Goal: Communication & Community: Answer question/provide support

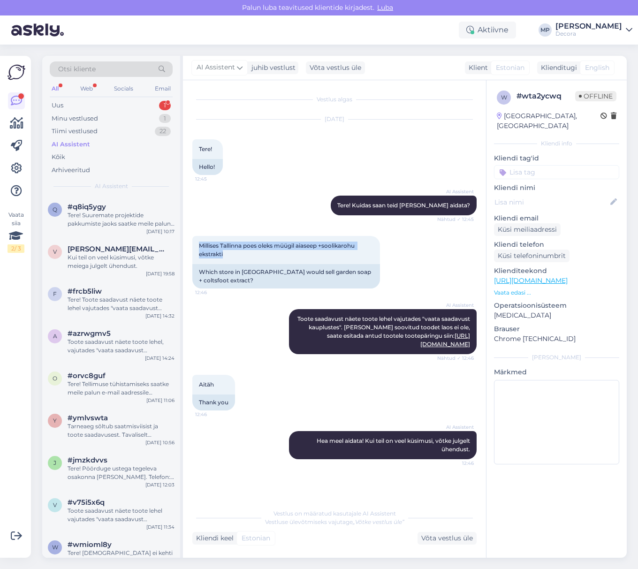
scroll to position [625, 0]
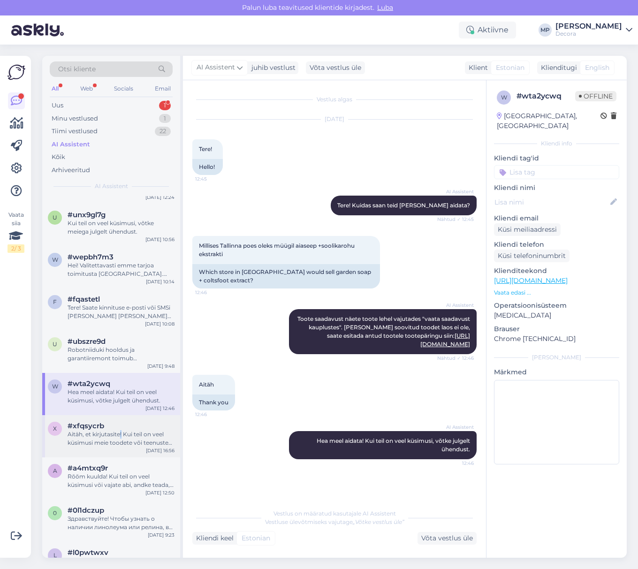
click at [120, 435] on div "Aitäh, et kirjutasite! Kui teil on veel küsimusi meie toodete või teenuste koht…" at bounding box center [121, 438] width 107 height 17
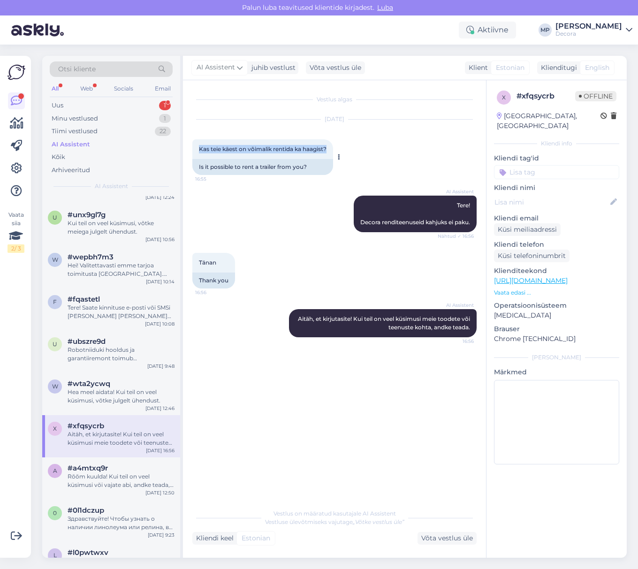
drag, startPoint x: 329, startPoint y: 148, endPoint x: 197, endPoint y: 144, distance: 131.8
click at [197, 144] on div "Kas teie käest on võimalik rentida ka haagist? 16:55" at bounding box center [262, 149] width 141 height 20
copy span "Kas teie käest on võimalik rentida ka haagist?"
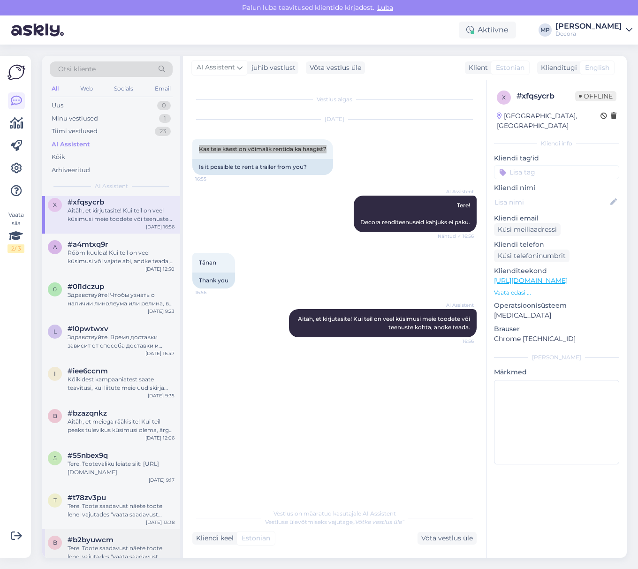
scroll to position [688, 0]
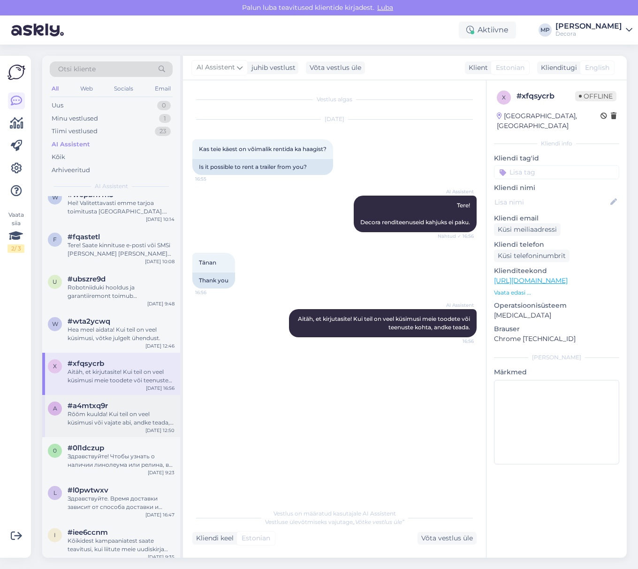
click at [94, 424] on div "Rõõm kuulda! Kui teil on veel küsimusi või vajate abi, andke teada, kuidas saam…" at bounding box center [121, 418] width 107 height 17
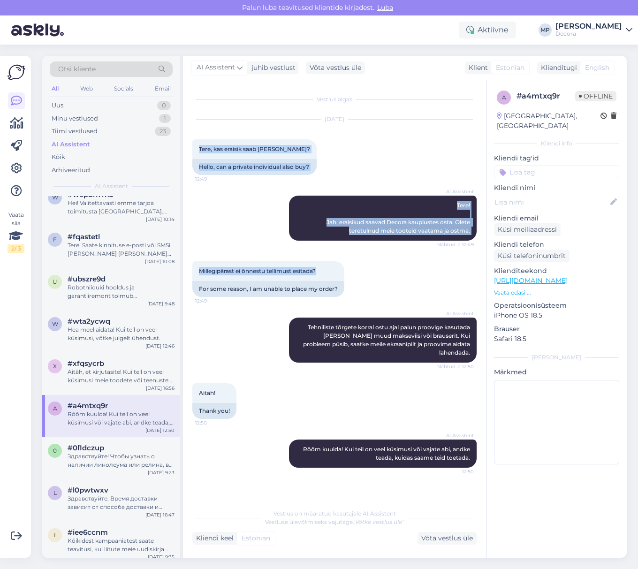
drag, startPoint x: 328, startPoint y: 270, endPoint x: 189, endPoint y: 141, distance: 189.5
click at [189, 141] on div "Vestlus algas [DATE] Tere, kas eraisik saab [PERSON_NAME]? 12:49 Hello, can a p…" at bounding box center [334, 318] width 303 height 477
copy div "Tere, kas eraisik saab [PERSON_NAME]? 12:49 Hello, can a private individual als…"
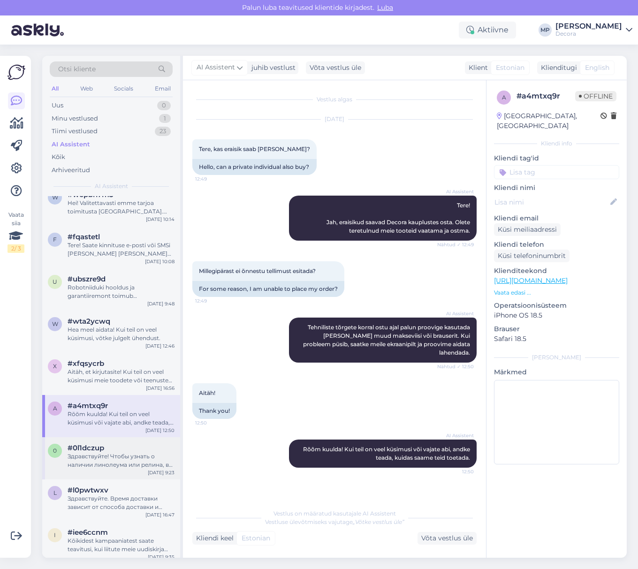
click at [107, 448] on div "#0l1dczup" at bounding box center [121, 448] width 107 height 8
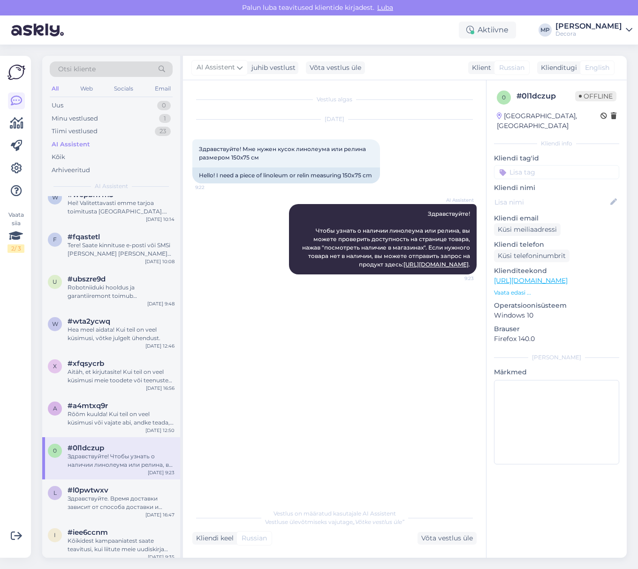
scroll to position [750, 0]
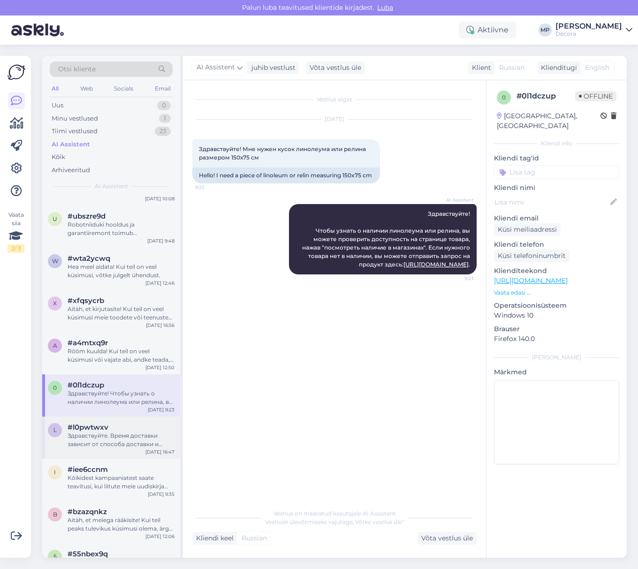
click at [105, 439] on div "Здравствуйте. Время доставки зависит от способа доставки и доступности товара. …" at bounding box center [121, 439] width 107 height 17
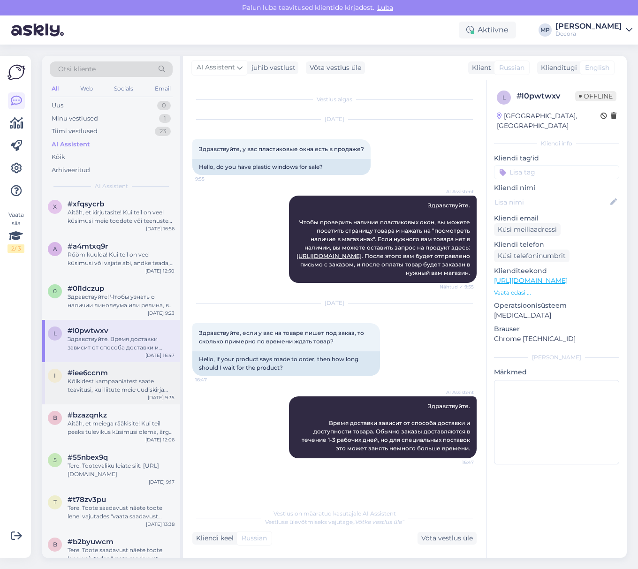
scroll to position [875, 0]
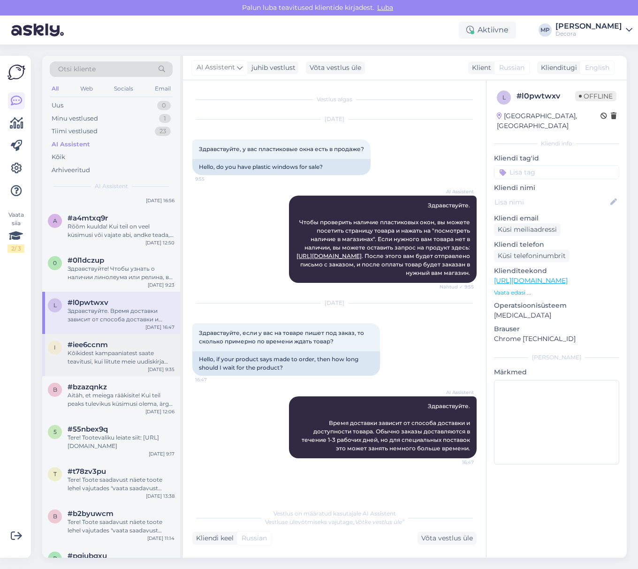
click at [111, 355] on div "Kõikidest kampaaniatest saate teavitusi, kui liitute meie uudiskirja ja/või SMS…" at bounding box center [121, 357] width 107 height 17
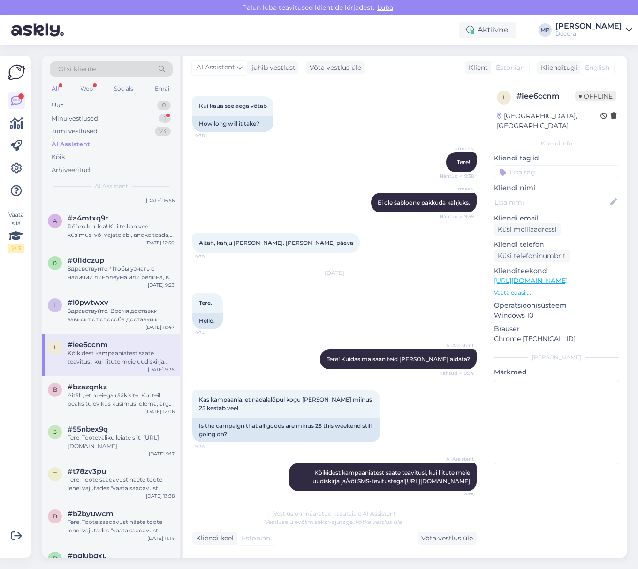
scroll to position [318, 0]
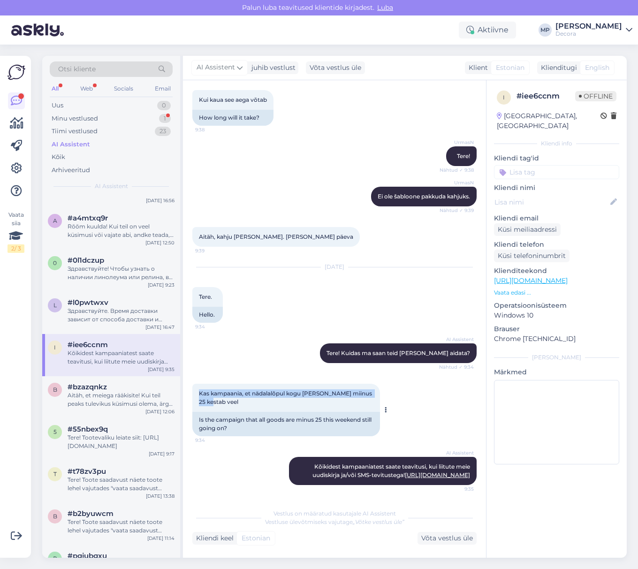
drag, startPoint x: 217, startPoint y: 396, endPoint x: 196, endPoint y: 383, distance: 24.9
click at [196, 384] on div "Kas kampaania, et nädalalõpul kogu [PERSON_NAME] miinus 25 kestab veel 9:34" at bounding box center [286, 398] width 188 height 28
copy span "Kas kampaania, et nädalalõpul kogu [PERSON_NAME] miinus 25 kestab veel"
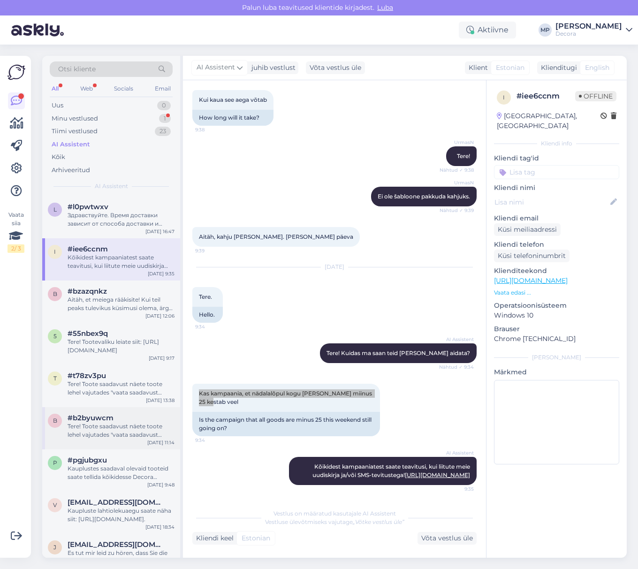
scroll to position [1000, 0]
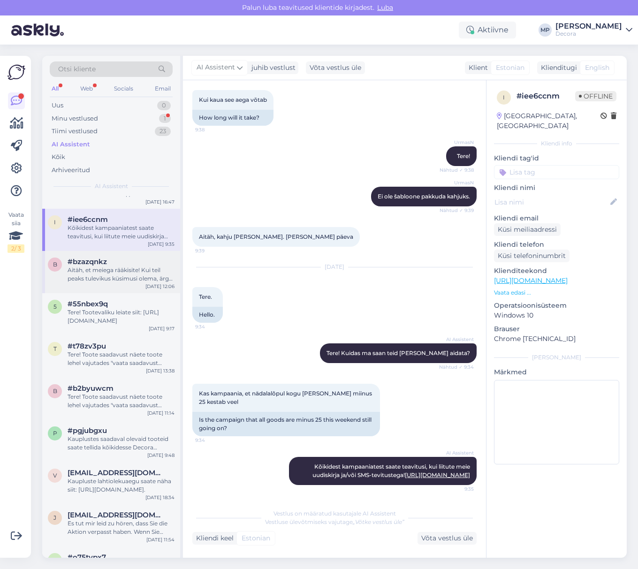
click at [81, 276] on div "Aitäh, et meiega rääkisite! Kui teil peaks tulevikus küsimusi olema, ärge kõhel…" at bounding box center [121, 274] width 107 height 17
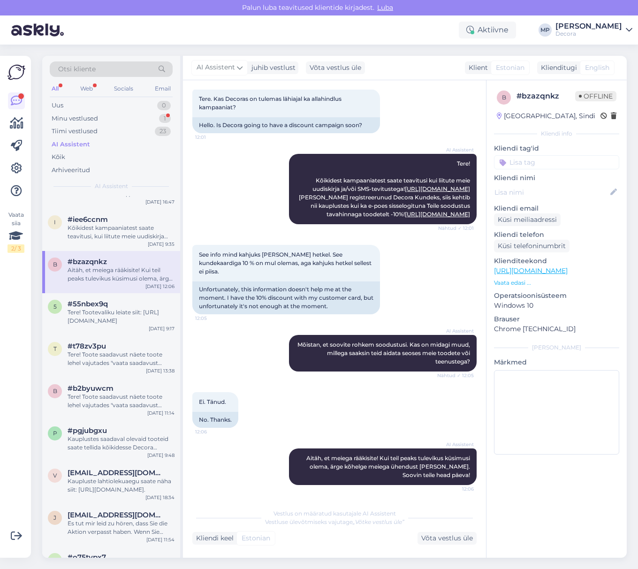
scroll to position [0, 0]
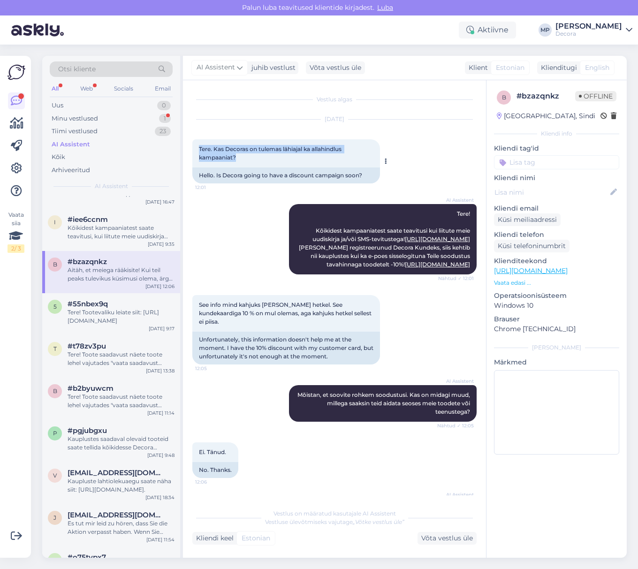
drag, startPoint x: 254, startPoint y: 159, endPoint x: 199, endPoint y: 146, distance: 56.7
click at [199, 146] on div "Tere. Kas Decoras on tulemas lähiajal ka allahindlus kampaaniat? 12:01" at bounding box center [286, 153] width 188 height 28
copy span "Tere. Kas Decoras on tulemas lähiajal ka allahindlus kampaaniat?"
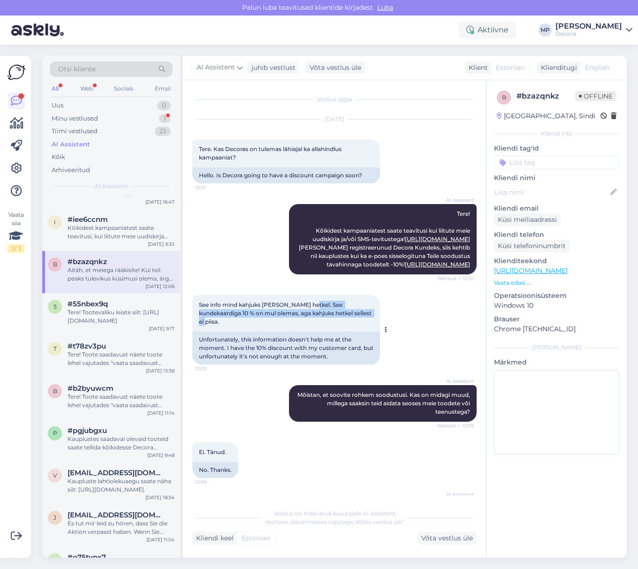
drag, startPoint x: 348, startPoint y: 327, endPoint x: 304, endPoint y: 321, distance: 44.1
click at [304, 321] on div "See info mind kahjuks [PERSON_NAME] hetkel. See kundekaardiga 10 % on mul olema…" at bounding box center [286, 313] width 188 height 37
copy span "See kundekaardiga 10 % on mul olemas, aga kahjuks hetkel sellest ei piisa."
click at [97, 316] on div "Tere! Tootevaliku leiate siit: [URL][DOMAIN_NAME]" at bounding box center [121, 316] width 107 height 17
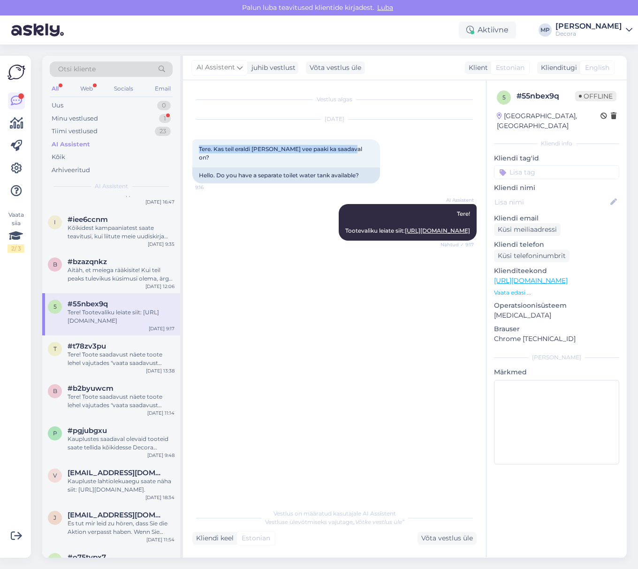
drag, startPoint x: 355, startPoint y: 147, endPoint x: 190, endPoint y: 154, distance: 164.3
click at [190, 154] on div "Vestlus algas [DATE] Tere. Kas teil eraldi [PERSON_NAME] vee paaki ka saadaval …" at bounding box center [334, 318] width 303 height 477
copy span "Tere. Kas teil eraldi [PERSON_NAME] vee paaki ka saadaval on?"
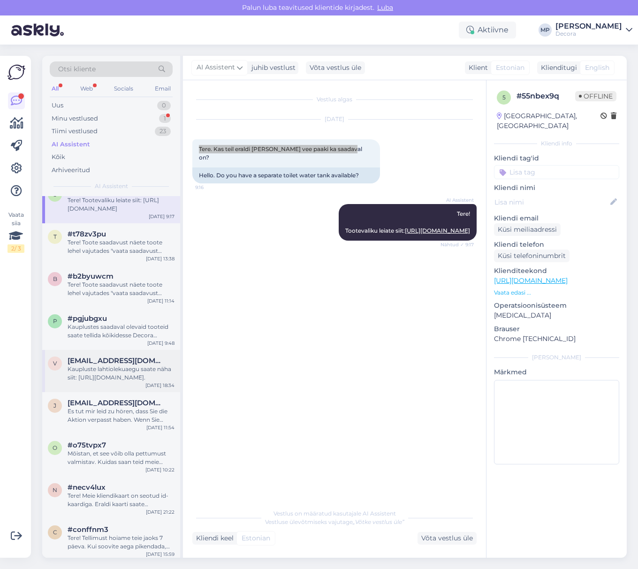
scroll to position [1126, 0]
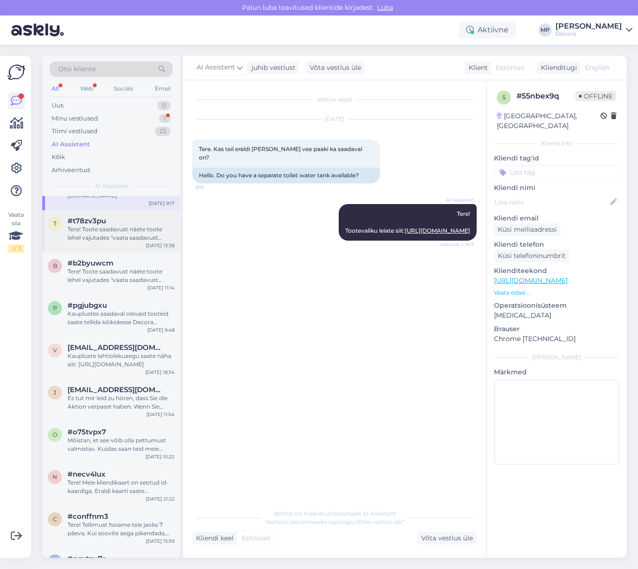
click at [119, 231] on div "Tere! Toote saadavust näete toote lehel vajutades "vaata saadavust kauplustes".…" at bounding box center [121, 233] width 107 height 17
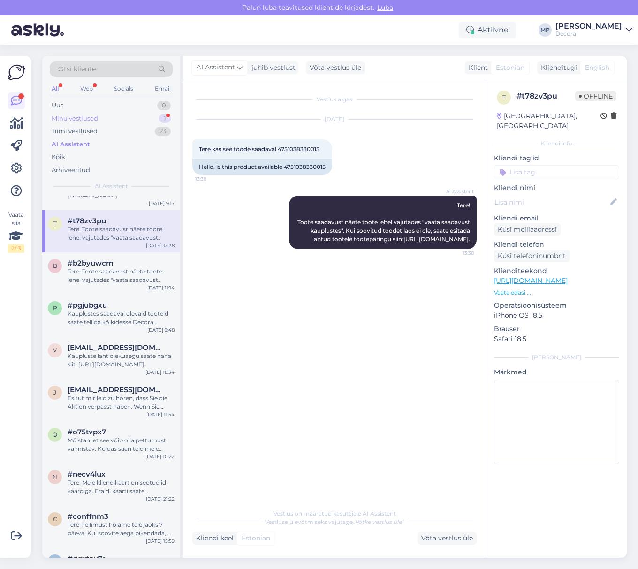
click at [114, 115] on div "Minu vestlused 1" at bounding box center [111, 118] width 123 height 13
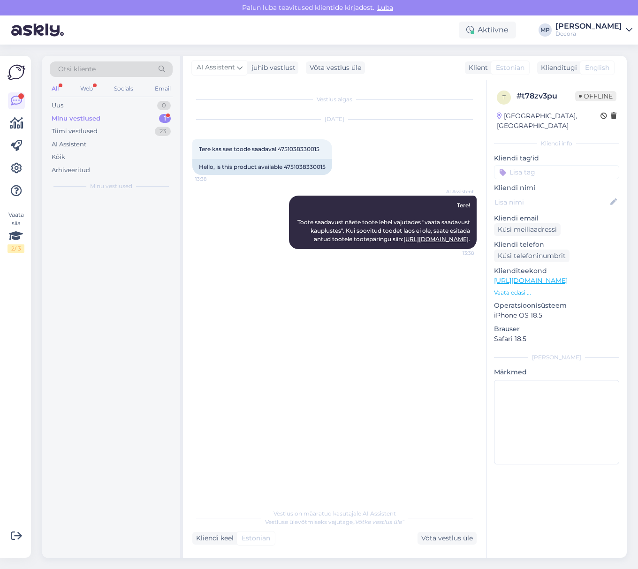
scroll to position [0, 0]
click at [99, 220] on div "Selge - vabandame ebamugavuse pärast! Aitäh tagasiside eest, me uurime omalt po…" at bounding box center [121, 219] width 107 height 17
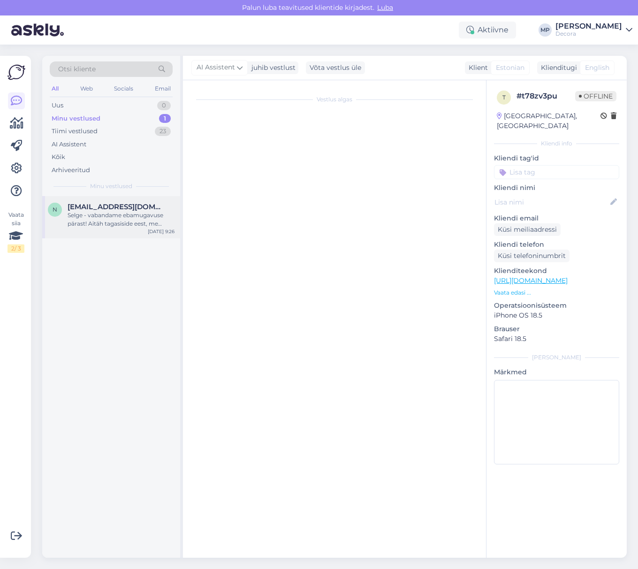
scroll to position [112, 0]
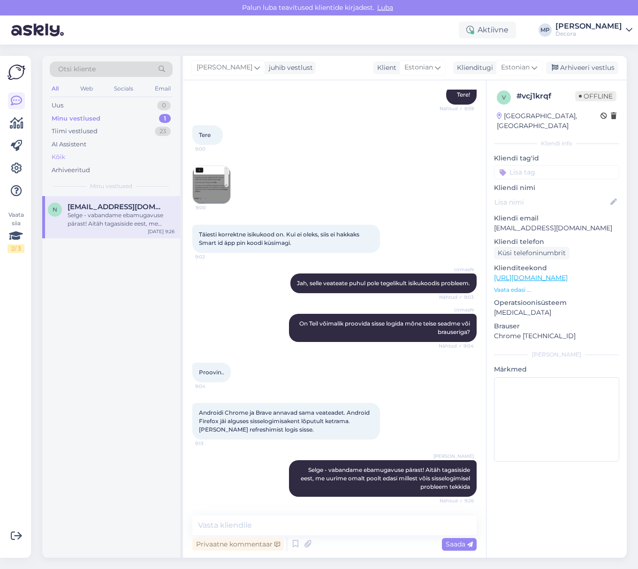
click at [69, 158] on div "Kõik" at bounding box center [111, 157] width 123 height 13
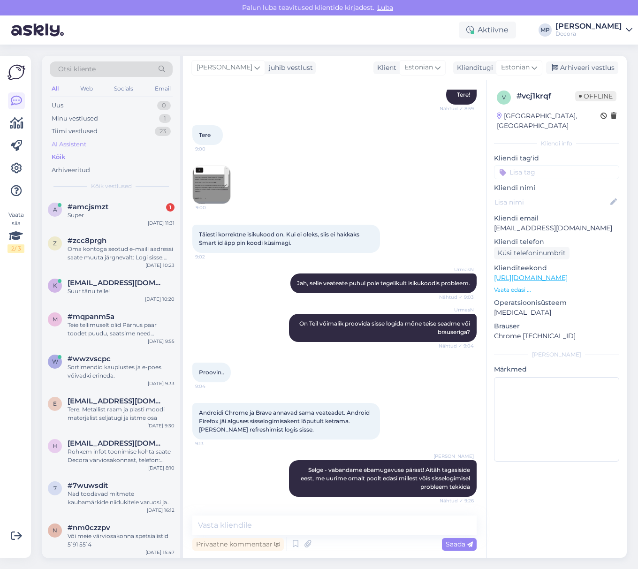
click at [78, 143] on div "AI Assistent" at bounding box center [69, 144] width 35 height 9
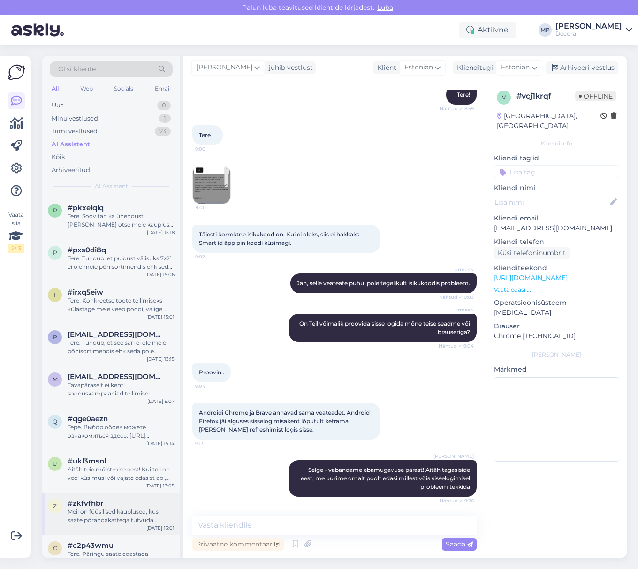
scroll to position [3266, 0]
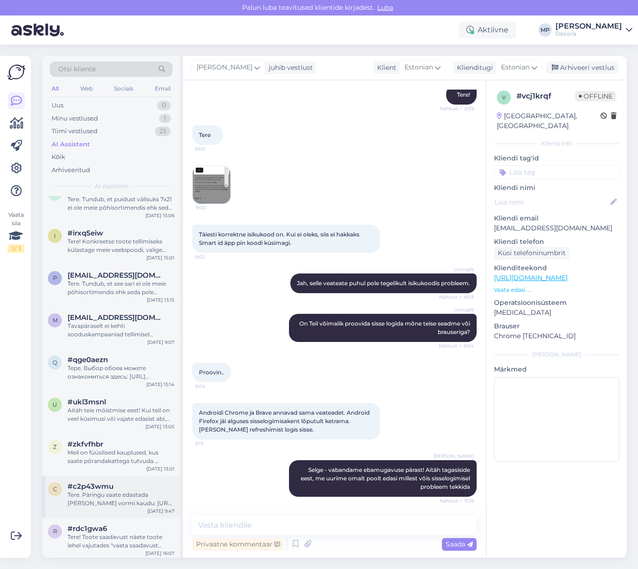
click at [119, 496] on div "Tere. Päringu saate edastada [PERSON_NAME] vormi kaudu: [URL][DOMAIN_NAME]." at bounding box center [121, 499] width 107 height 17
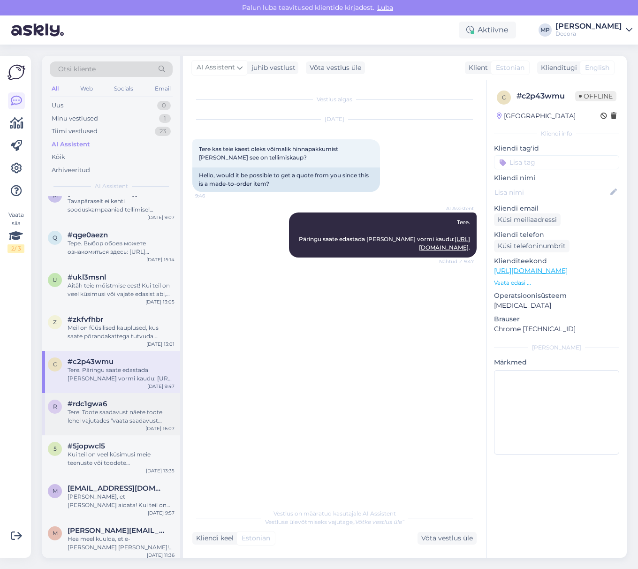
scroll to position [3454, 0]
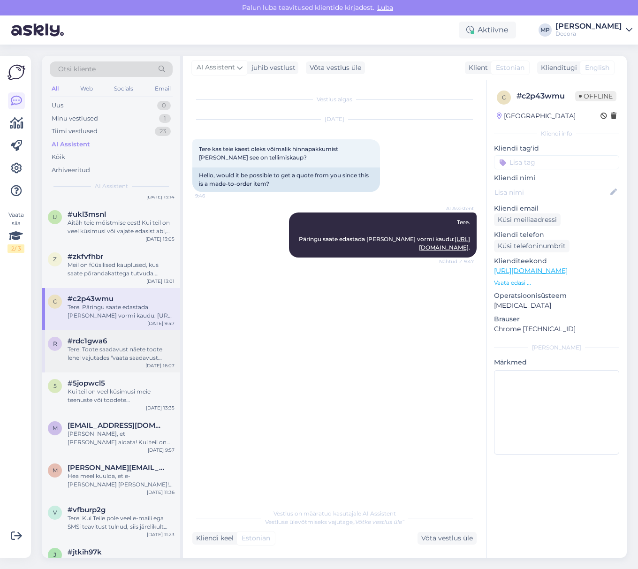
click at [111, 344] on div "#rdc1gwa6" at bounding box center [121, 341] width 107 height 8
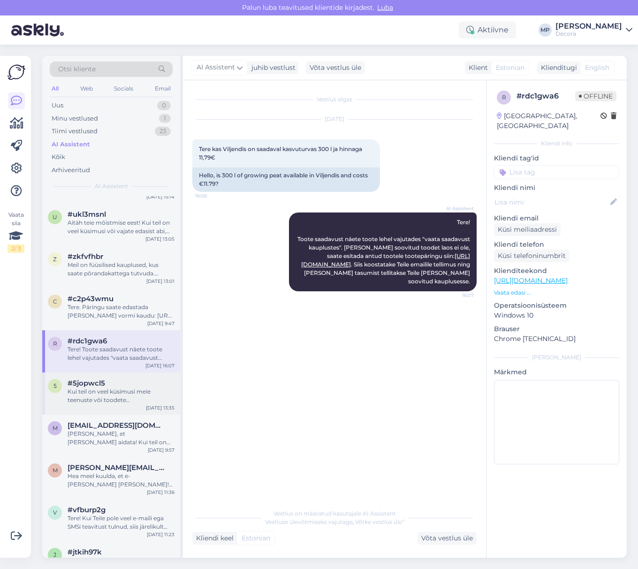
click at [113, 402] on div "Kui teil on veel küsimusi meie teenuste või toodete [PERSON_NAME] siin, et aida…" at bounding box center [121, 395] width 107 height 17
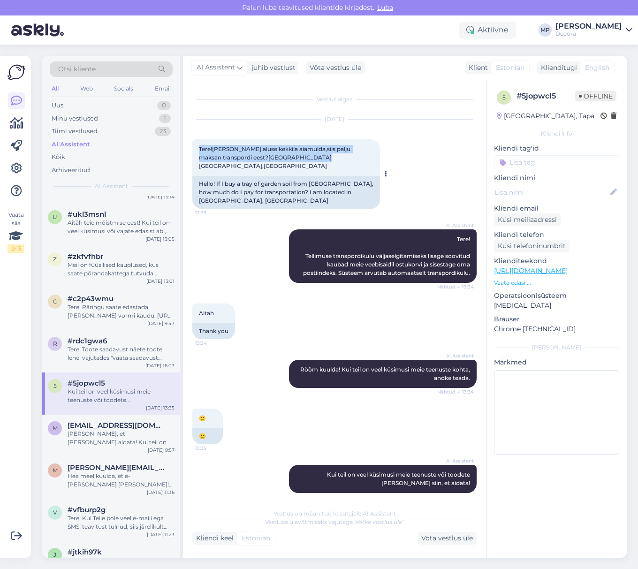
drag, startPoint x: 318, startPoint y: 160, endPoint x: 196, endPoint y: 150, distance: 122.8
click at [196, 150] on div "Tere![PERSON_NAME] aluse kekkila aiamulda,siis palju maksan transpordi eest?Asu…" at bounding box center [286, 157] width 188 height 37
copy span "Tere![PERSON_NAME] aluse kekkila aiamulda,siis palju maksan transpordi eest?[GE…"
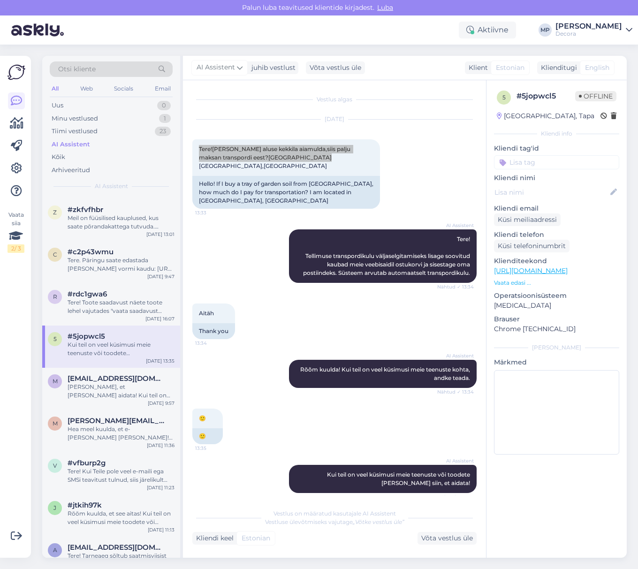
scroll to position [3578, 0]
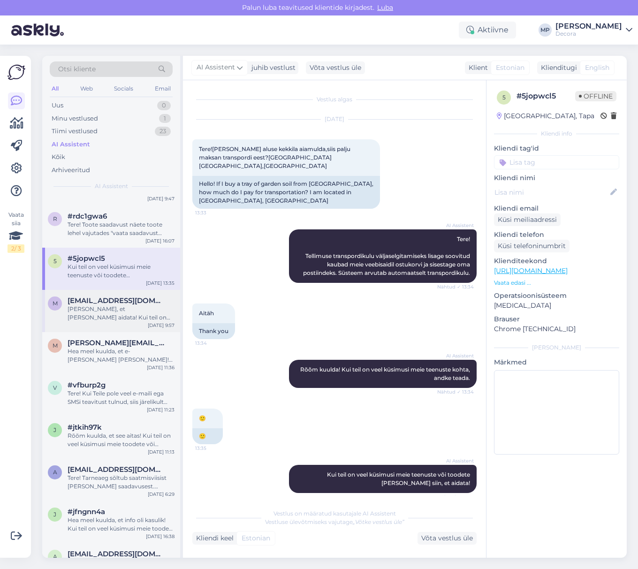
click at [98, 310] on div "[PERSON_NAME], et [PERSON_NAME] aidata! Kui teil on veel küsimusi meie teenuste…" at bounding box center [121, 313] width 107 height 17
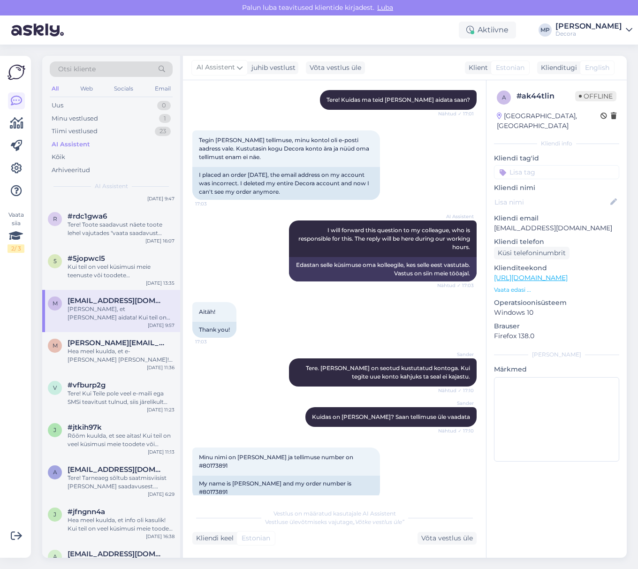
scroll to position [125, 0]
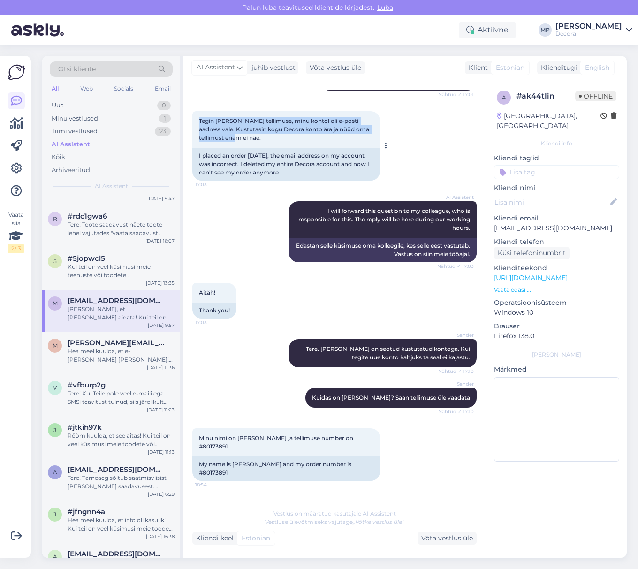
drag, startPoint x: 249, startPoint y: 137, endPoint x: 198, endPoint y: 118, distance: 54.2
click at [198, 118] on div "Tegin [PERSON_NAME] tellimuse, minu kontol oli e-posti aadress vale. Kustutasin…" at bounding box center [286, 129] width 188 height 37
copy span "Tegin [PERSON_NAME] tellimuse, minu kontol oli e-posti aadress vale. Kustutasin…"
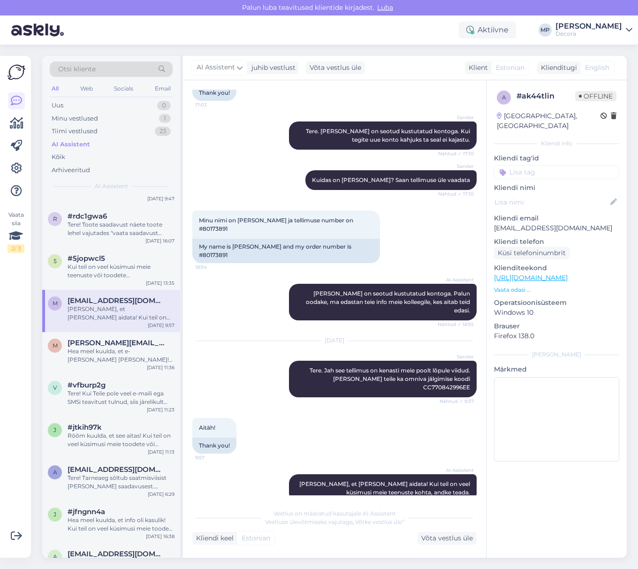
scroll to position [3641, 0]
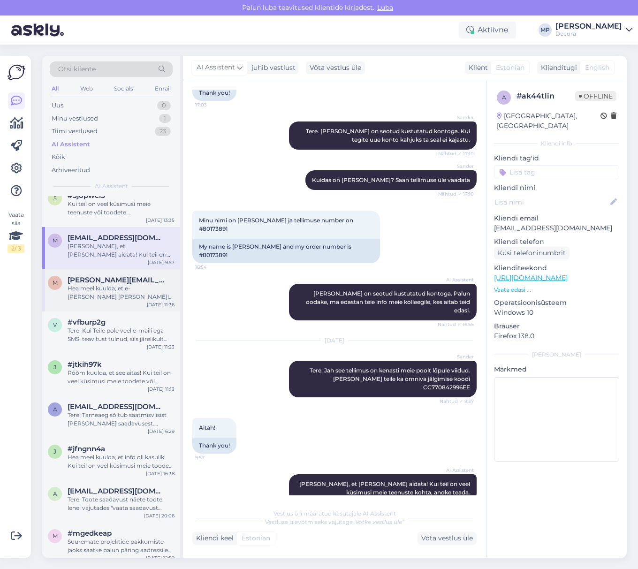
click at [83, 286] on div "Hea meel kuulda, et e-[PERSON_NAME] [PERSON_NAME]! Kui teil on veel küsimusi me…" at bounding box center [121, 292] width 107 height 17
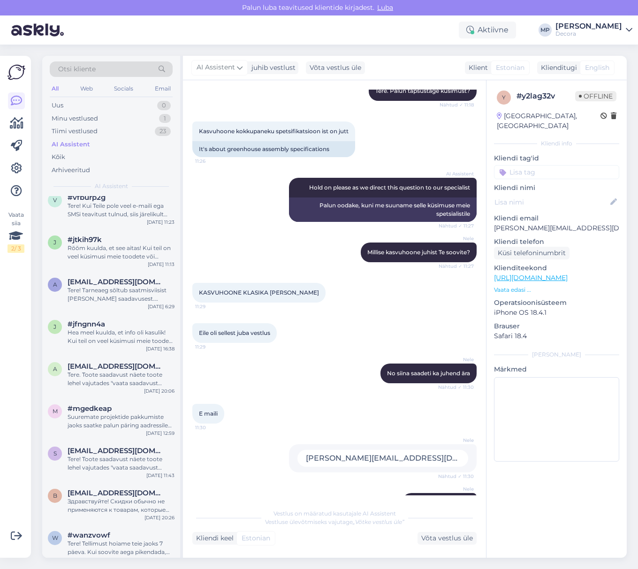
scroll to position [3704, 0]
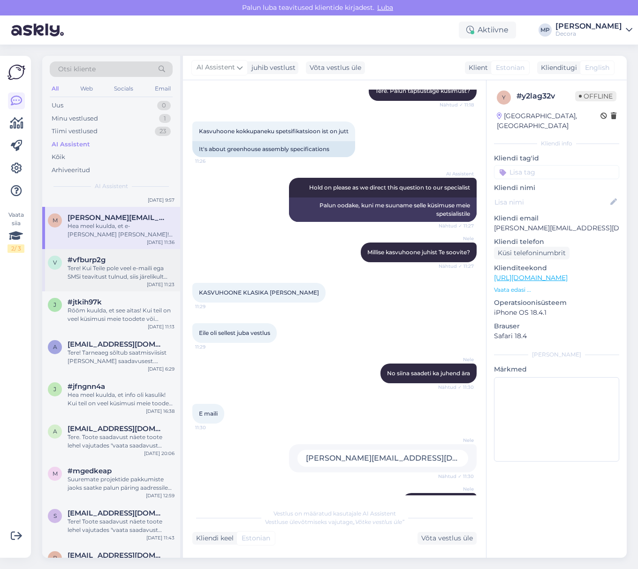
click at [109, 270] on div "Tere! Kui Teile pole veel e-maili ega SMSi teavitust tulnud, siis järelikult po…" at bounding box center [121, 272] width 107 height 17
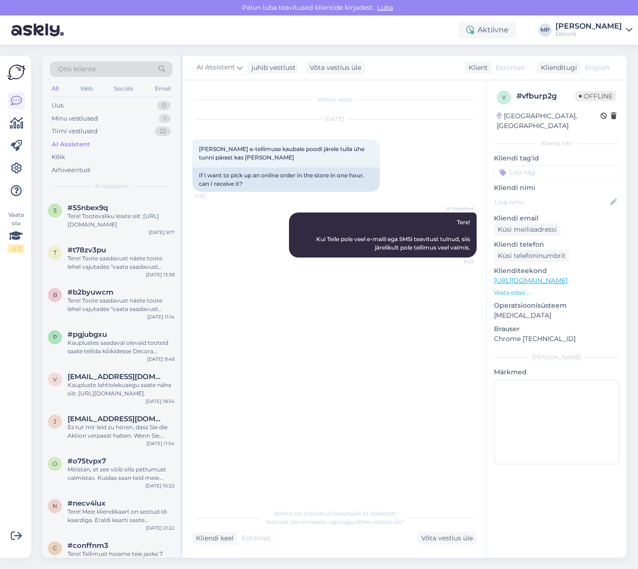
scroll to position [1126, 0]
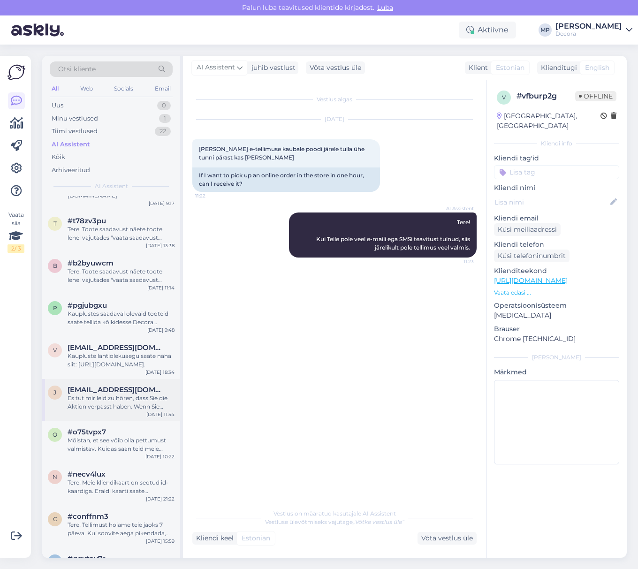
click at [106, 398] on div "Es tut mir leid zu hören, dass Sie die Aktion verpasst haben. Wenn Sie weitere …" at bounding box center [121, 402] width 107 height 17
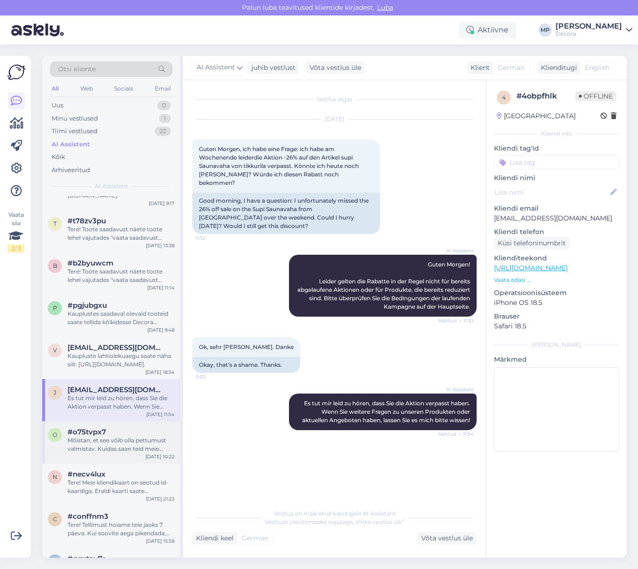
click at [100, 436] on span "#o75tvpx7" at bounding box center [87, 432] width 38 height 8
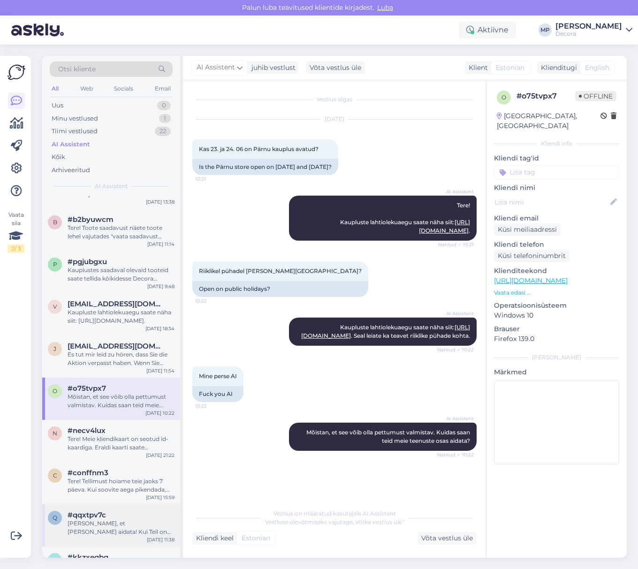
scroll to position [1250, 0]
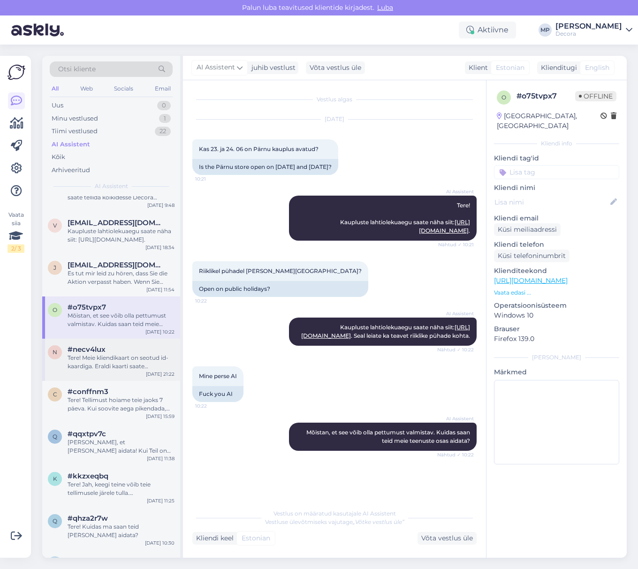
click at [117, 348] on div "#necv4lux" at bounding box center [121, 349] width 107 height 8
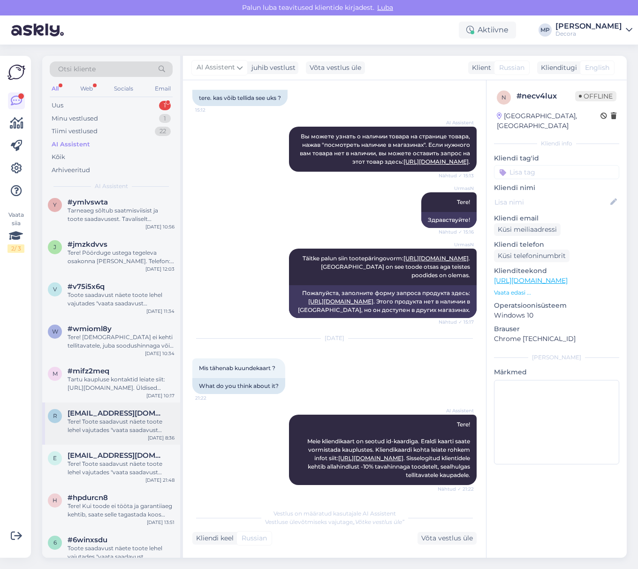
scroll to position [250, 0]
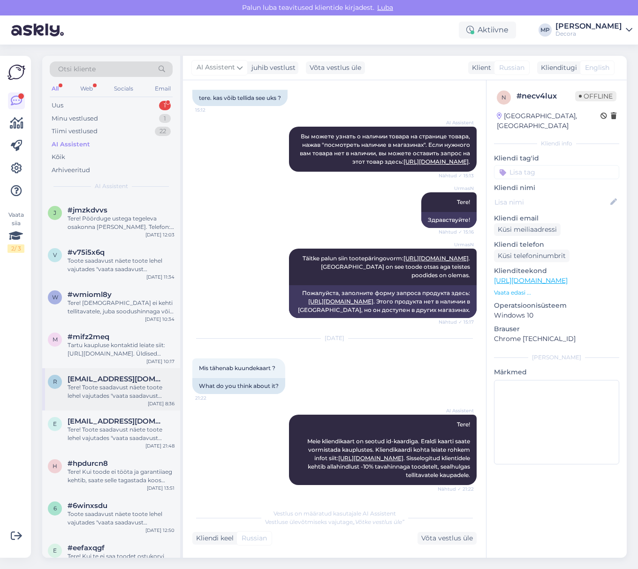
click at [119, 394] on div "Tere! Toote saadavust näete toote lehel vajutades "vaata saadavust kauplustes".…" at bounding box center [121, 391] width 107 height 17
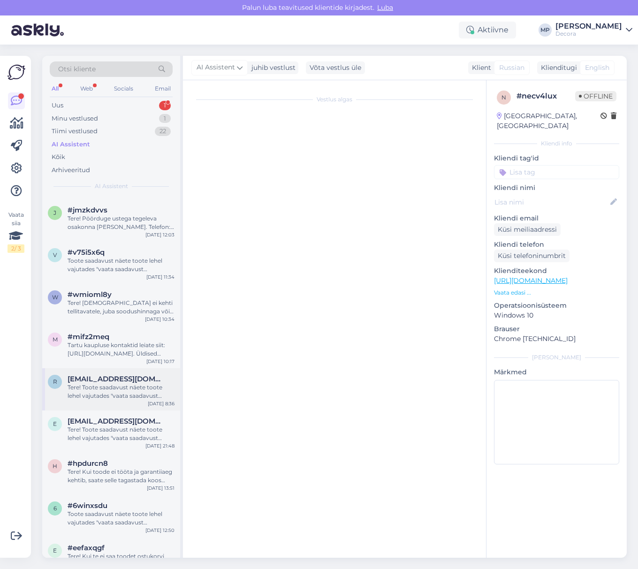
scroll to position [0, 0]
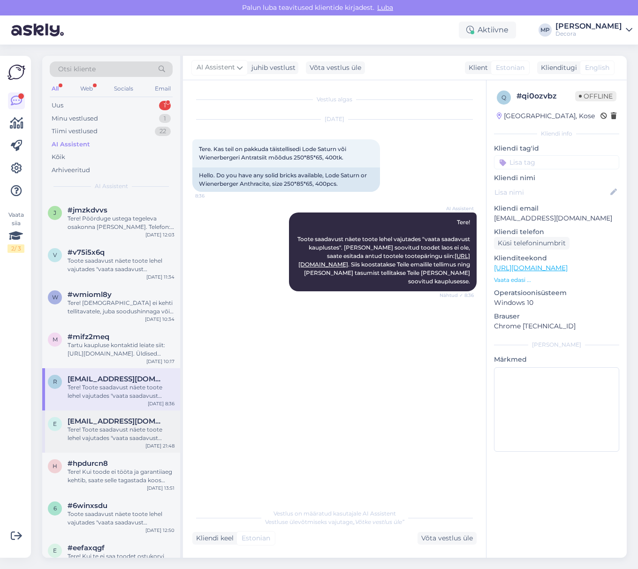
click at [114, 423] on span "[EMAIL_ADDRESS][DOMAIN_NAME]" at bounding box center [117, 421] width 98 height 8
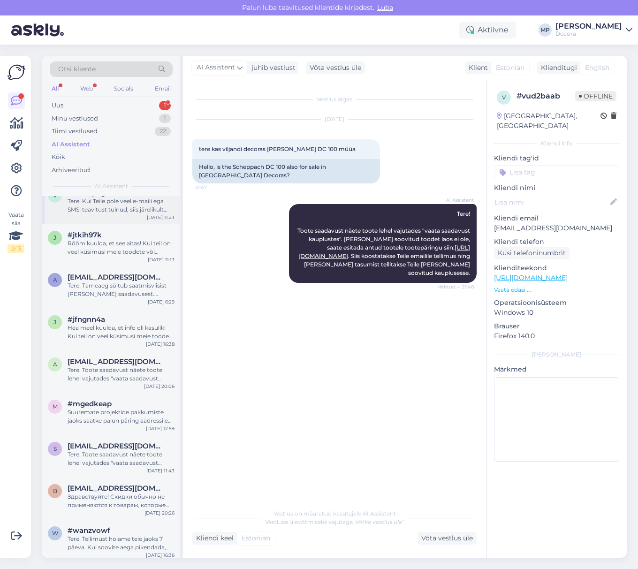
scroll to position [3939, 0]
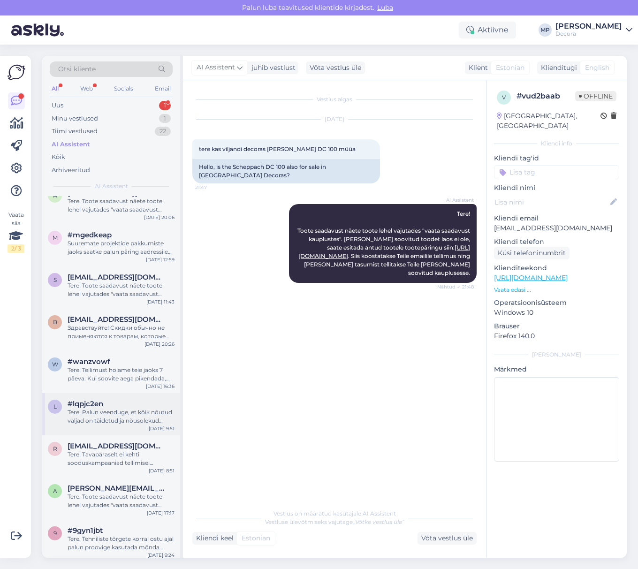
click at [106, 426] on div "l #lqpjc2en Tere. Palun veenduge, et kõik nõutud väljad on täidetud ja nõusolek…" at bounding box center [111, 414] width 138 height 42
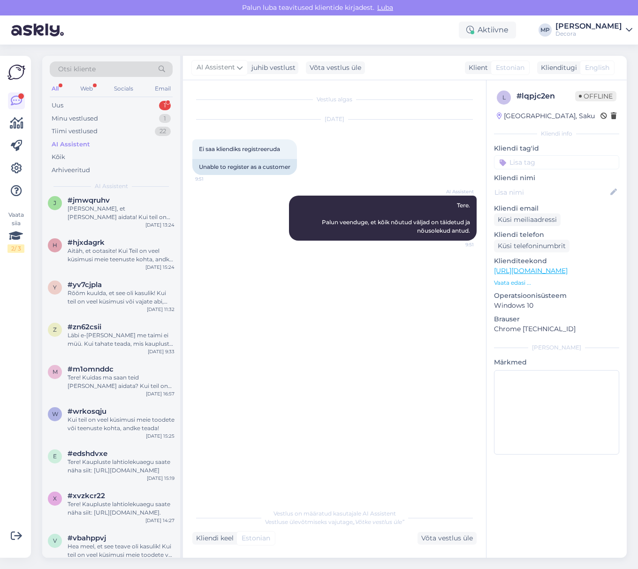
scroll to position [5377, 0]
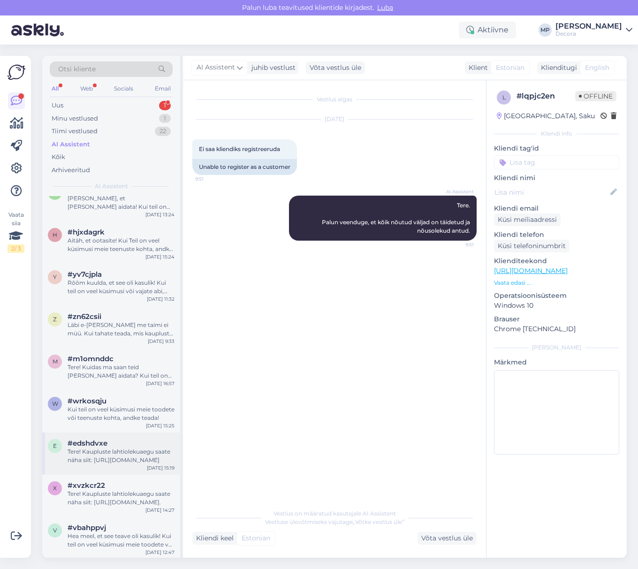
click at [100, 461] on div "Tere! Kaupluste lahtiolekuaegu saate näha siit: [URL][DOMAIN_NAME]" at bounding box center [121, 455] width 107 height 17
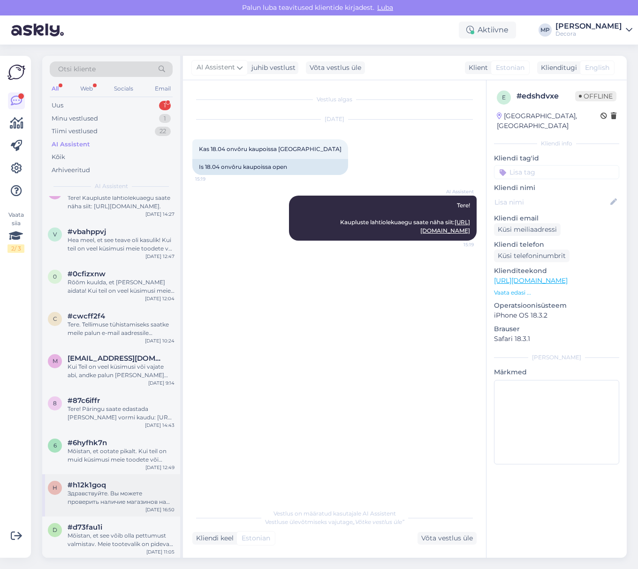
scroll to position [5690, 0]
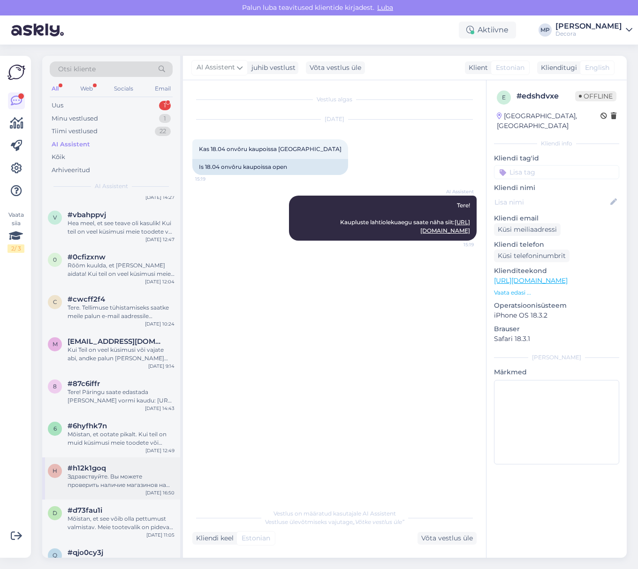
click at [104, 462] on div "h #h12k1goq Здравствуйте. Вы можете проверить наличие магазинов на нашем сайте …" at bounding box center [111, 478] width 138 height 42
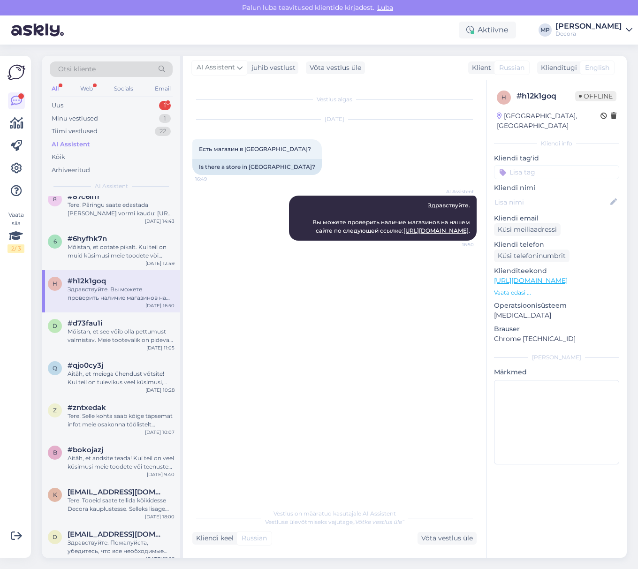
scroll to position [5878, 0]
click at [104, 462] on div "Aitäh, et andsite teada! Kui teil on veel küsimusi meie toodete või teenuste ko…" at bounding box center [121, 462] width 107 height 17
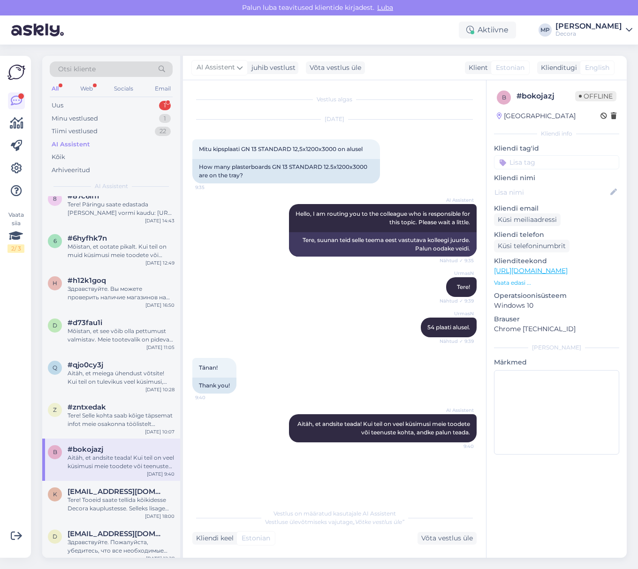
scroll to position [5940, 0]
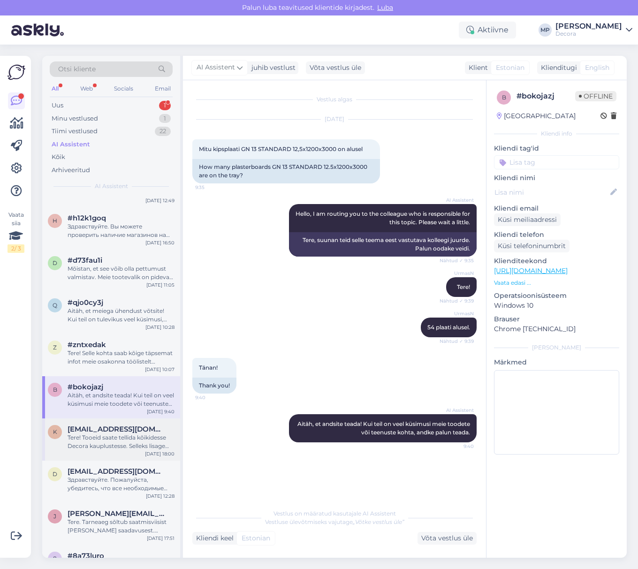
click at [103, 451] on div "k [EMAIL_ADDRESS][DOMAIN_NAME] Tere! Tooeid saate tellida kõikidesse Decora kau…" at bounding box center [111, 439] width 138 height 42
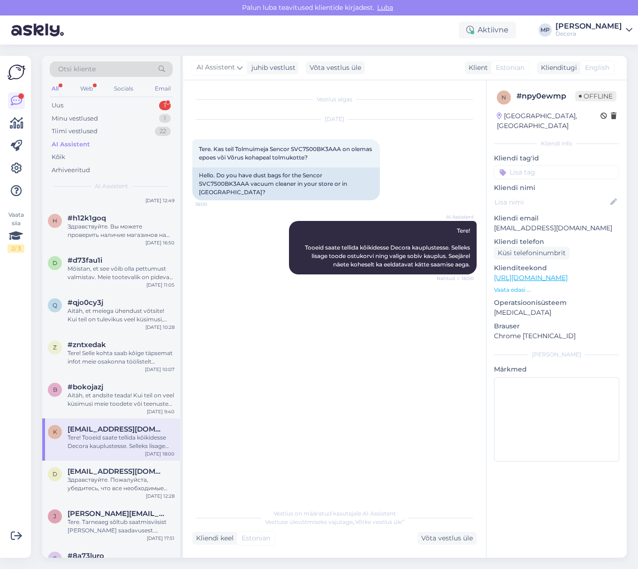
drag, startPoint x: 100, startPoint y: 451, endPoint x: 106, endPoint y: 445, distance: 8.0
click at [104, 447] on div "k [EMAIL_ADDRESS][DOMAIN_NAME] Tere! Tooeid saate tellida kõikidesse Decora kau…" at bounding box center [111, 439] width 138 height 42
click at [105, 468] on span "[EMAIL_ADDRESS][DOMAIN_NAME]" at bounding box center [117, 471] width 98 height 8
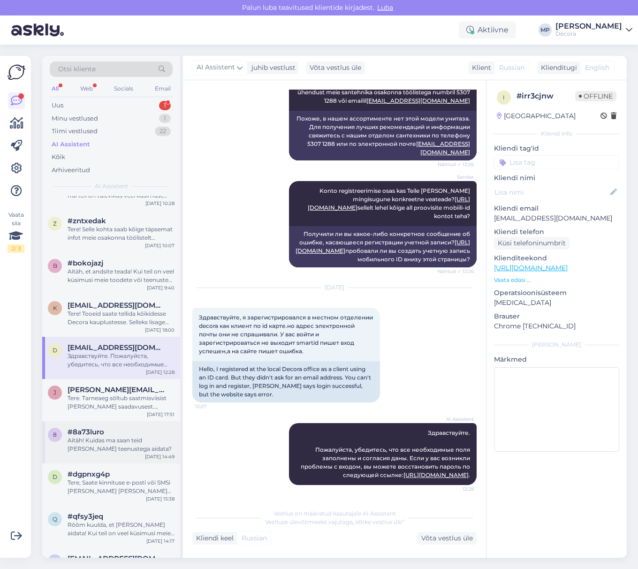
scroll to position [6065, 0]
click at [97, 400] on div "Tere. Tarneaeg sõltub saatmisviisist [PERSON_NAME] saadavusest. Tavaliselt toim…" at bounding box center [121, 401] width 107 height 17
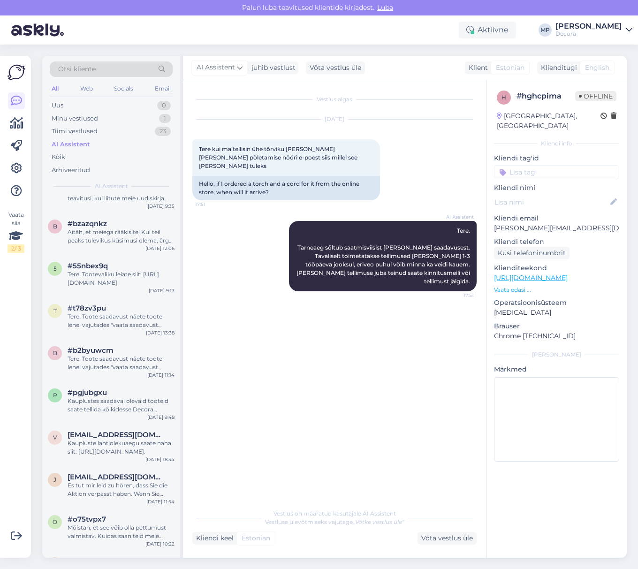
scroll to position [1188, 0]
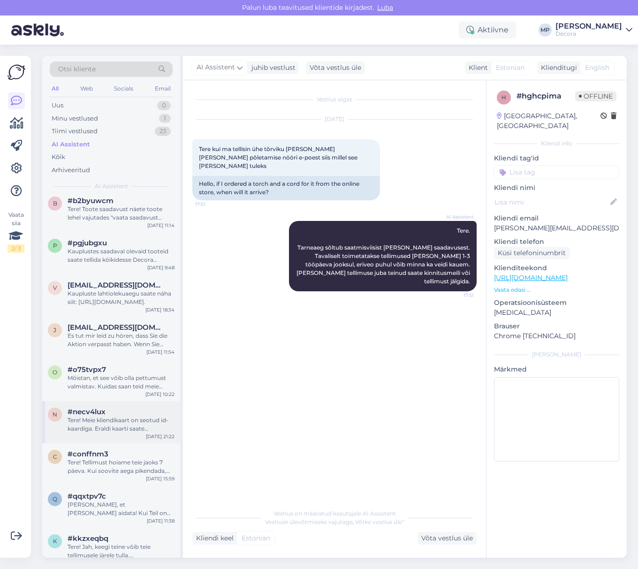
click at [96, 430] on div "Tere! Meie kliendikaart on seotud id-kaardiga. Eraldi kaarti saate vormistada k…" at bounding box center [121, 424] width 107 height 17
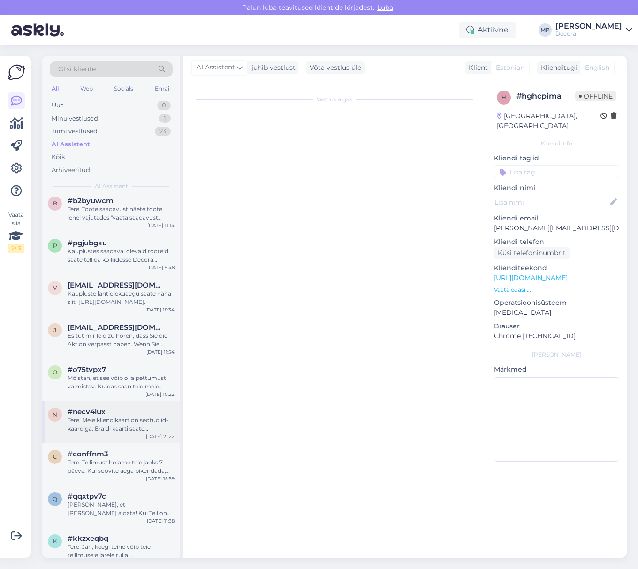
scroll to position [142, 0]
